Goal: Find specific page/section: Find specific page/section

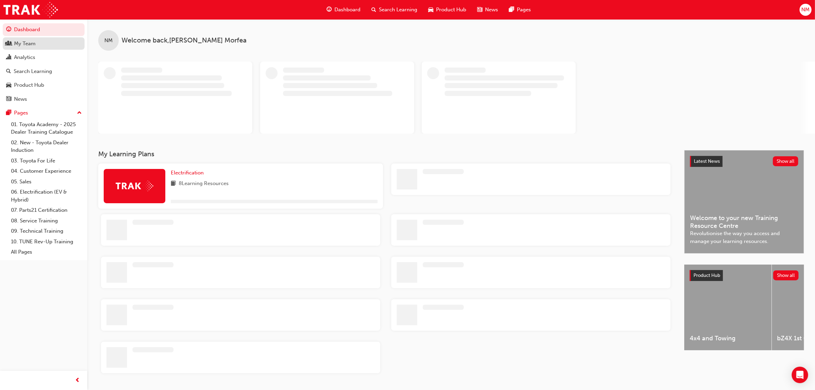
click at [31, 45] on div "My Team" at bounding box center [25, 44] width 22 height 8
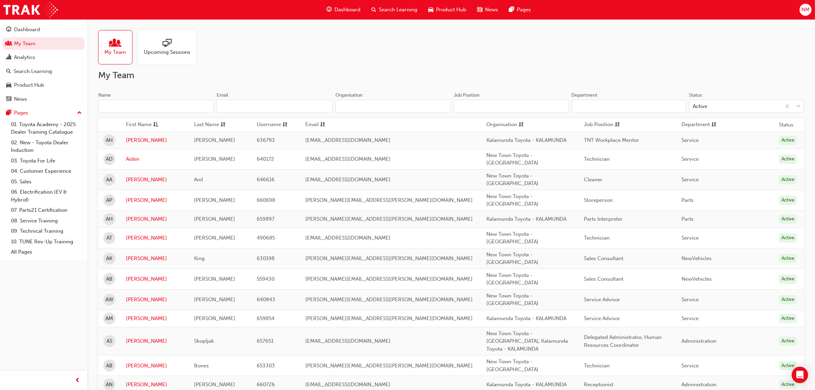
click at [160, 105] on input "Name" at bounding box center [156, 106] width 116 height 13
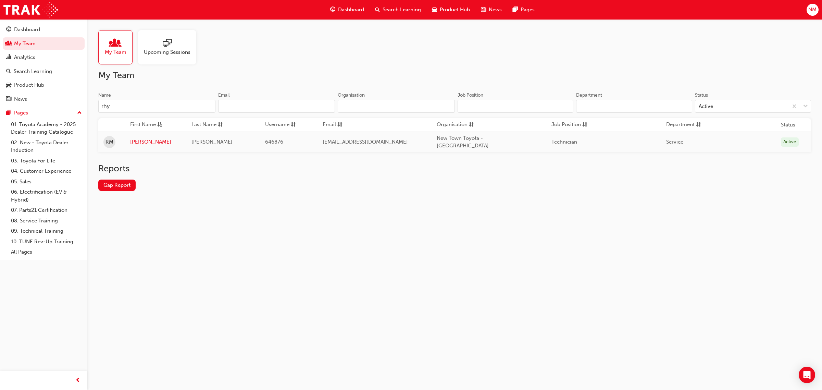
type input "rhy"
click at [199, 141] on span "[PERSON_NAME]" at bounding box center [211, 142] width 41 height 6
drag, startPoint x: 192, startPoint y: 140, endPoint x: 215, endPoint y: 143, distance: 23.1
click at [215, 143] on div "[PERSON_NAME]" at bounding box center [216, 142] width 51 height 8
click at [212, 206] on div "My Team Upcoming Sessions My Team Name rhy Email Organisation Job Position Depa…" at bounding box center [454, 115] width 734 height 193
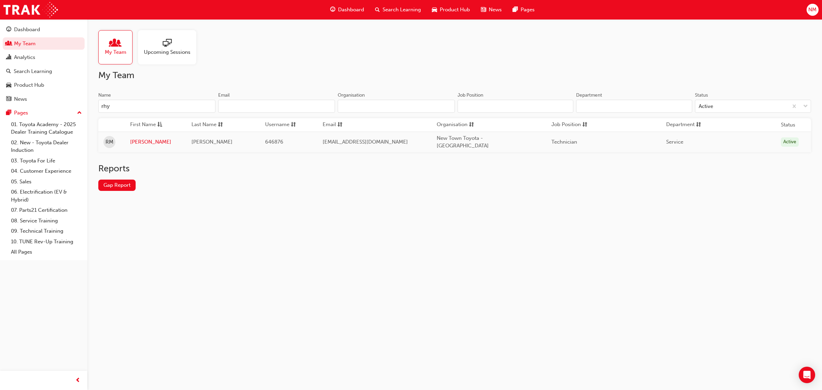
click at [605, 223] on div "My Team Upcoming Sessions My Team Name rhy Email Organisation Job Position Depa…" at bounding box center [411, 195] width 822 height 390
